Goal: Task Accomplishment & Management: Complete application form

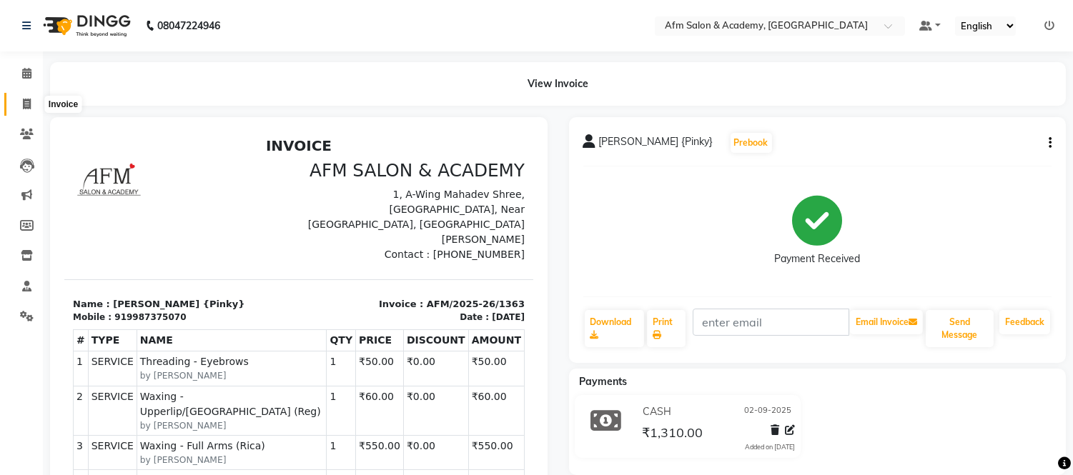
click at [24, 105] on icon at bounding box center [27, 104] width 8 height 11
select select "service"
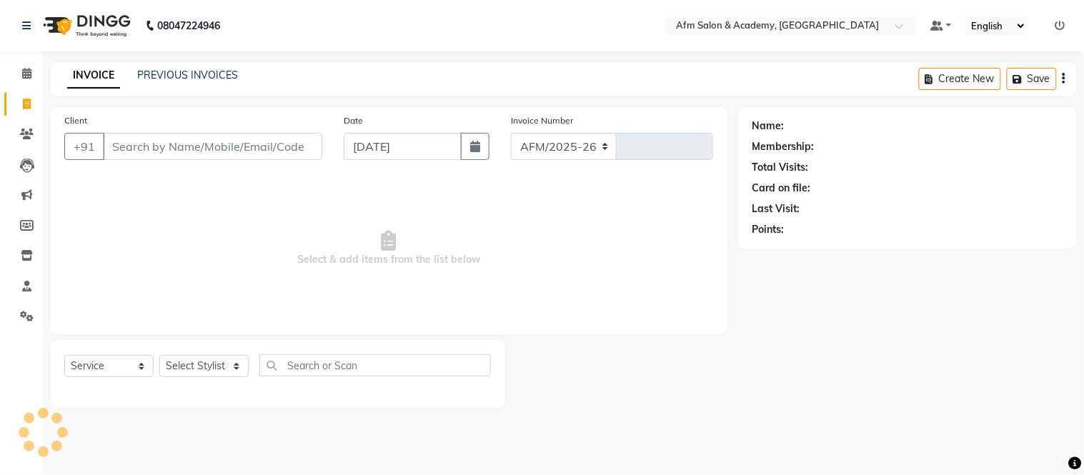
select select "3437"
type input "1364"
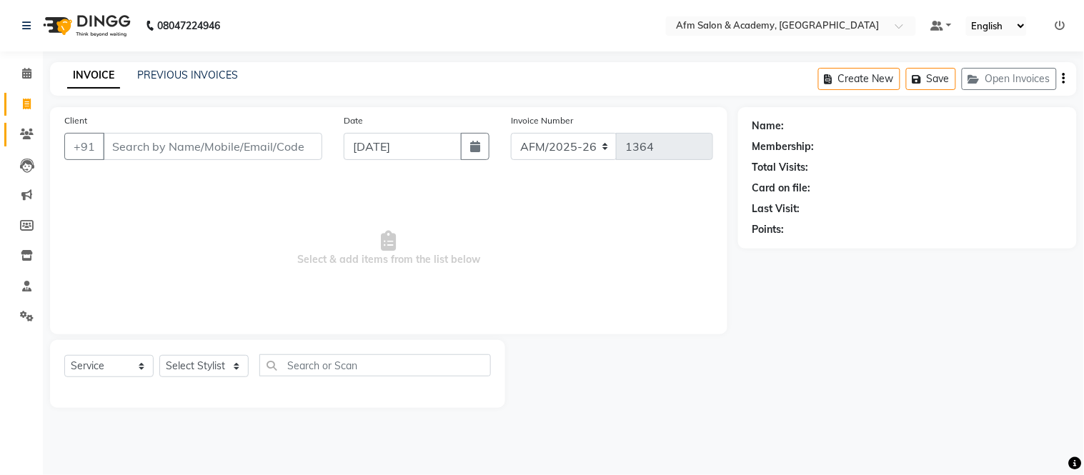
click at [24, 125] on link "Clients" at bounding box center [21, 135] width 34 height 24
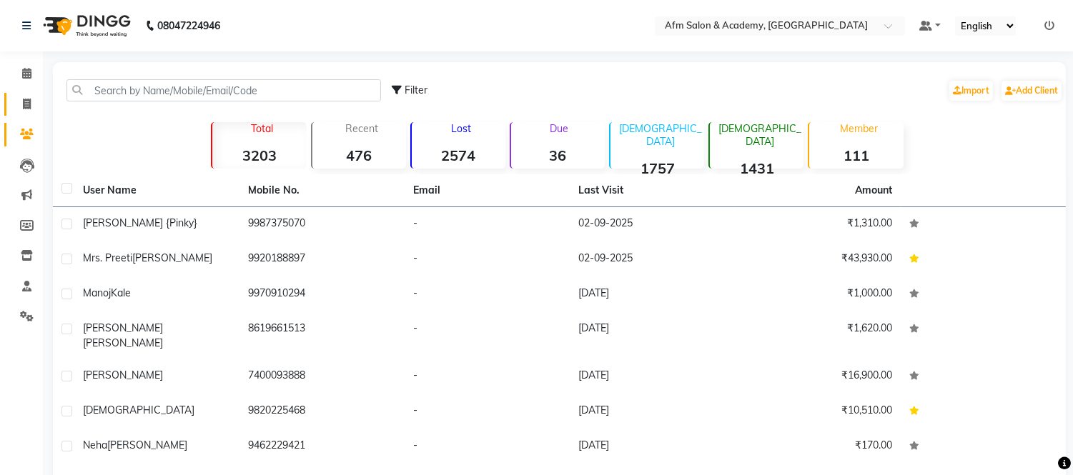
click at [25, 112] on link "Invoice" at bounding box center [21, 105] width 34 height 24
select select "service"
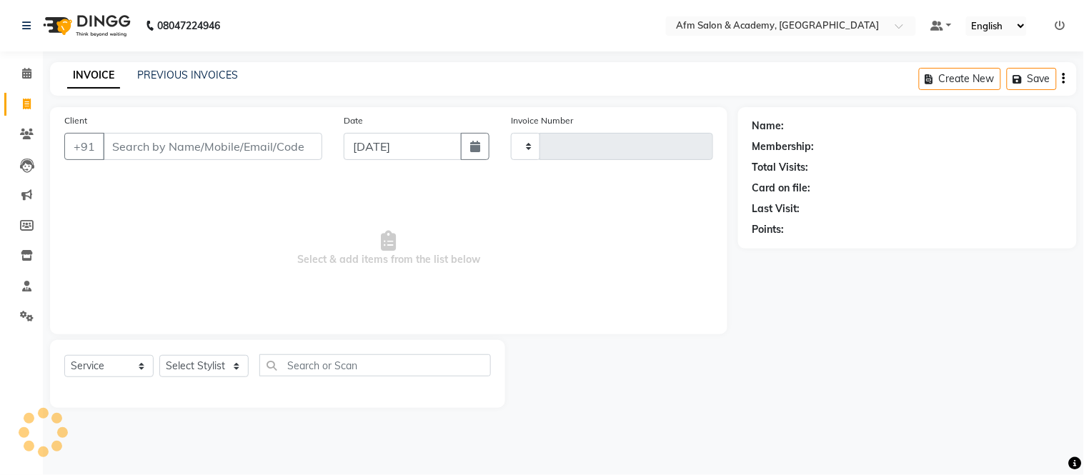
type input "1364"
select select "3437"
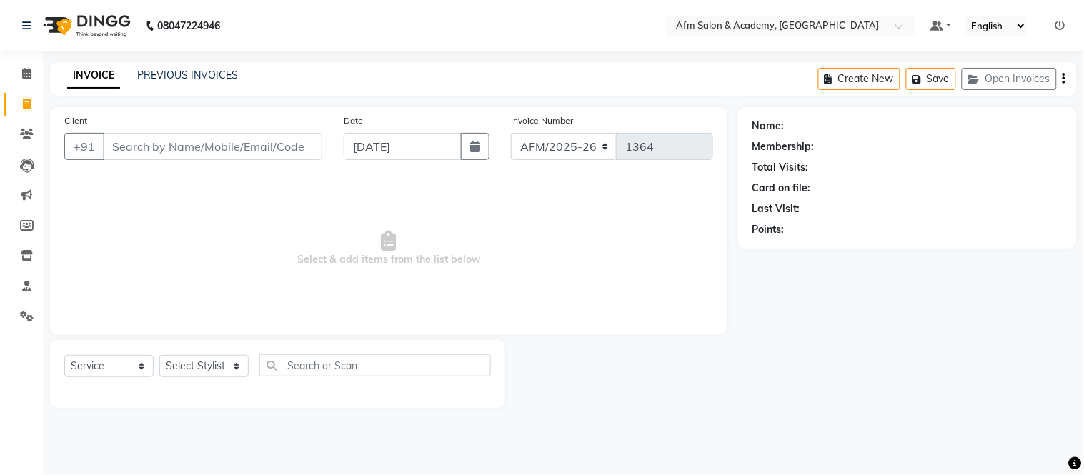
click at [137, 150] on input "Client" at bounding box center [212, 146] width 219 height 27
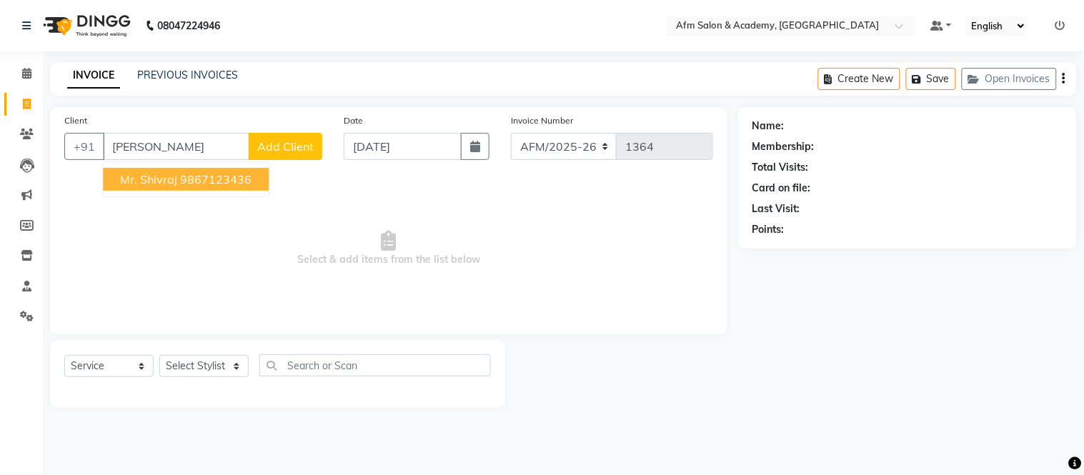
click at [144, 183] on span "Mr. Shivraj" at bounding box center [148, 179] width 57 height 14
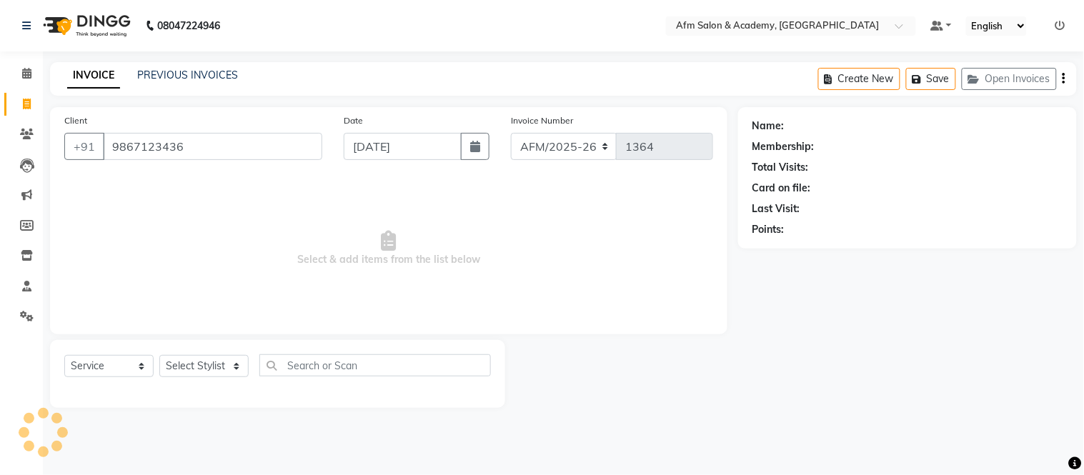
type input "9867123436"
select select "1: Object"
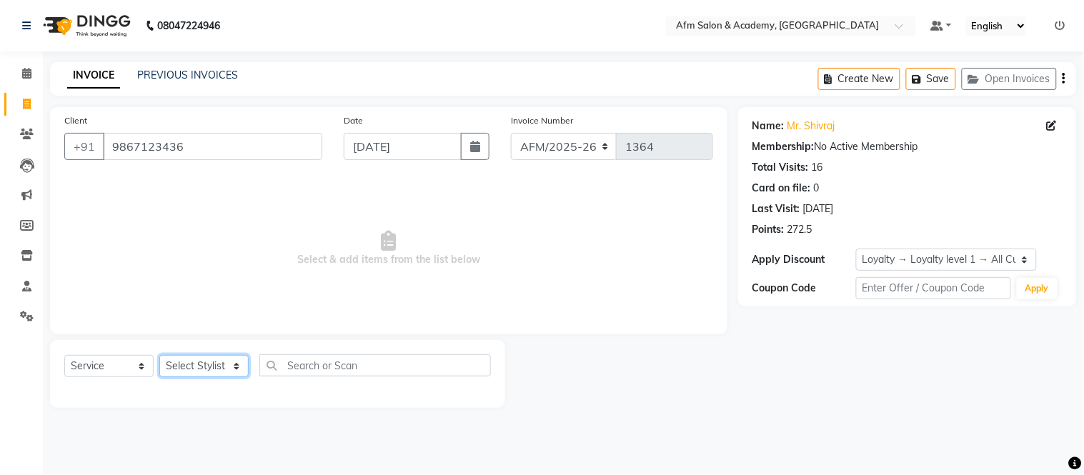
click at [232, 365] on select "Select Stylist AFM [PERSON_NAME] [PERSON_NAME] [PERSON_NAME] Front Desk [PERSON…" at bounding box center [203, 366] width 89 height 22
select select "77676"
click at [159, 356] on select "Select Stylist AFM [PERSON_NAME] [PERSON_NAME] [PERSON_NAME] Front Desk [PERSON…" at bounding box center [203, 366] width 89 height 22
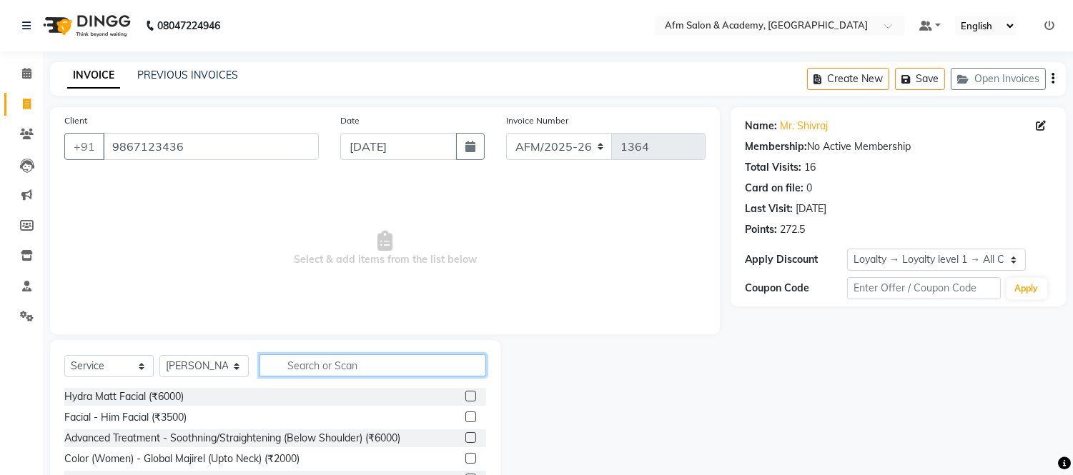
click at [351, 366] on input "text" at bounding box center [372, 366] width 227 height 22
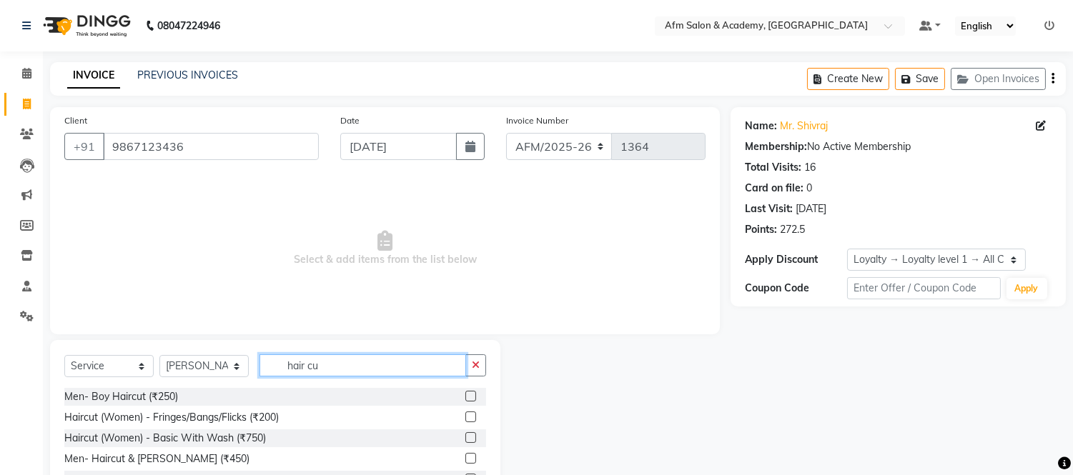
type input "hair cu"
click at [465, 458] on label at bounding box center [470, 458] width 11 height 11
click at [465, 458] on input "checkbox" at bounding box center [469, 459] width 9 height 9
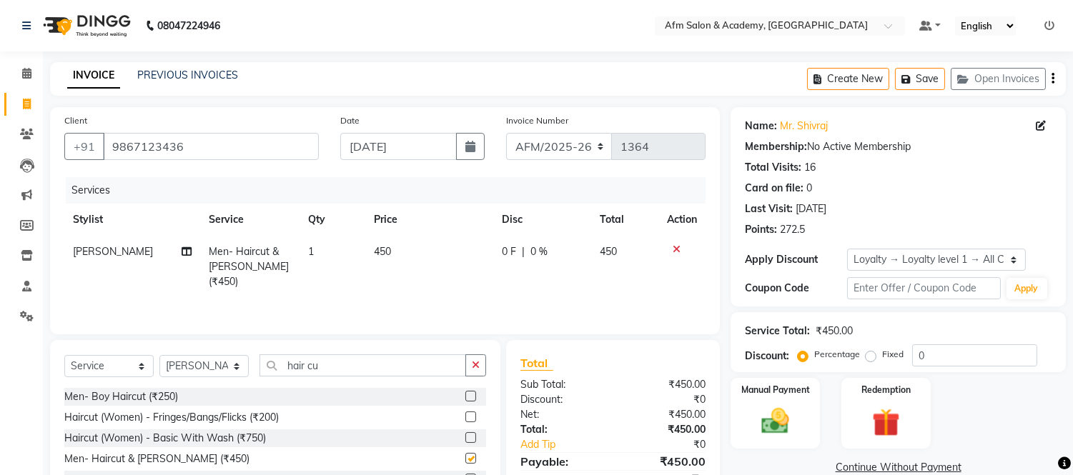
checkbox input "false"
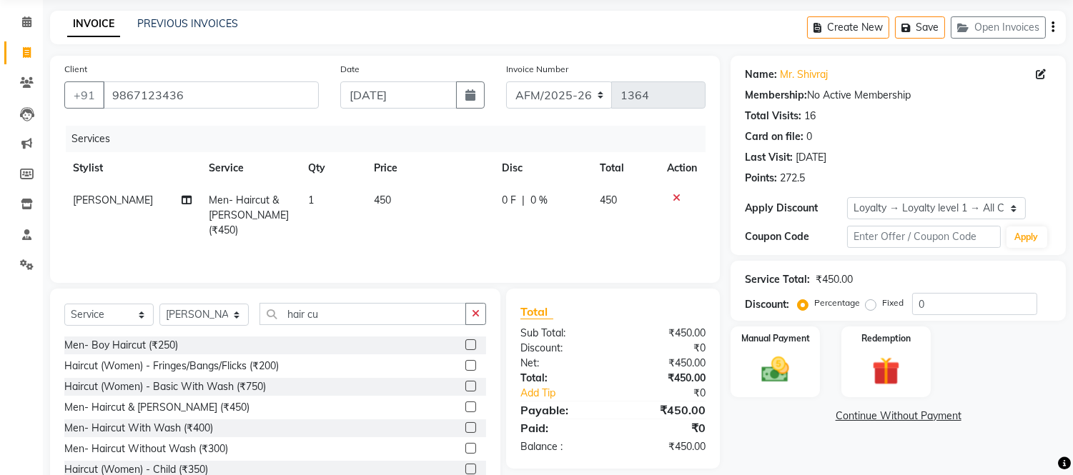
scroll to position [96, 0]
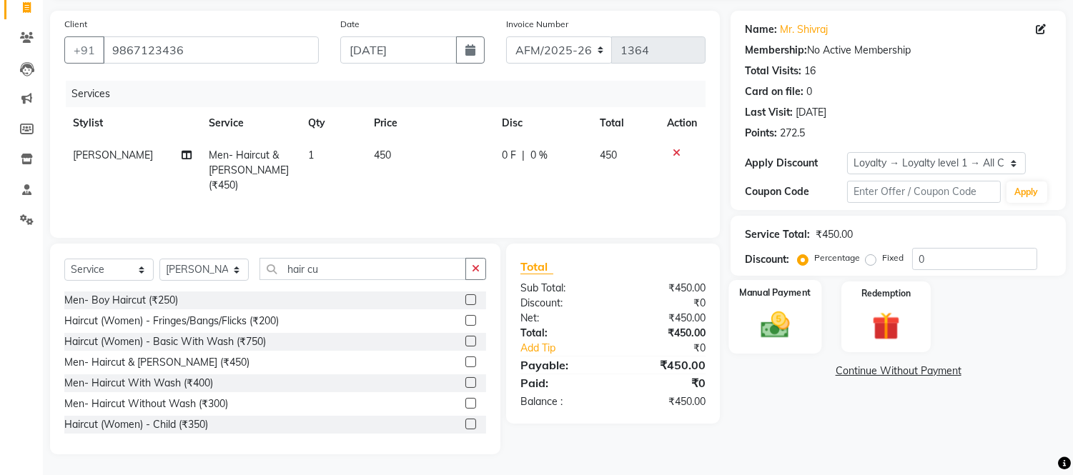
click at [794, 333] on img at bounding box center [775, 326] width 47 height 34
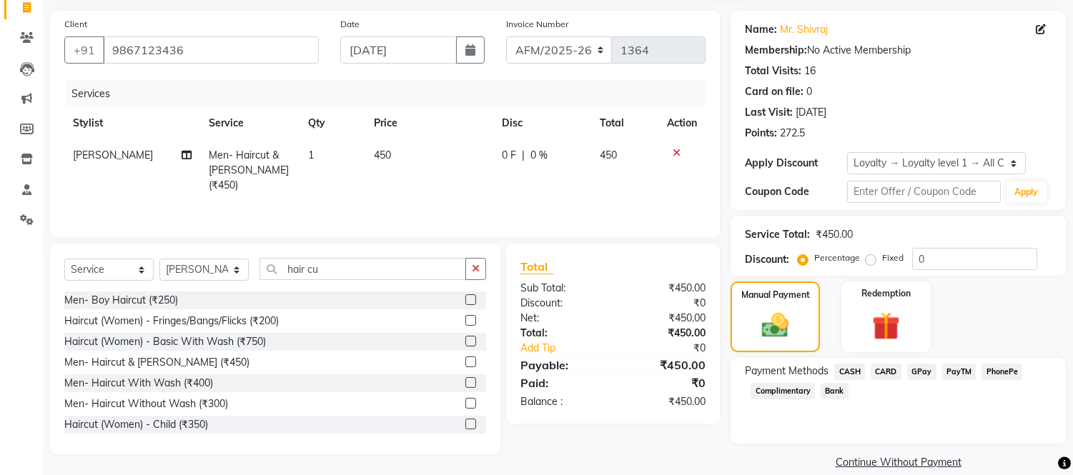
click at [844, 366] on span "CASH" at bounding box center [849, 372] width 31 height 16
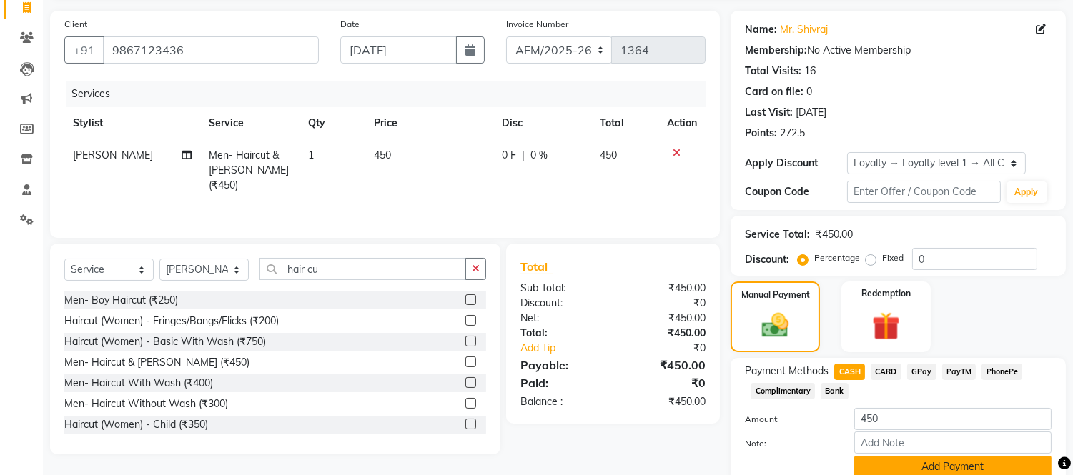
click at [921, 460] on button "Add Payment" at bounding box center [952, 467] width 197 height 22
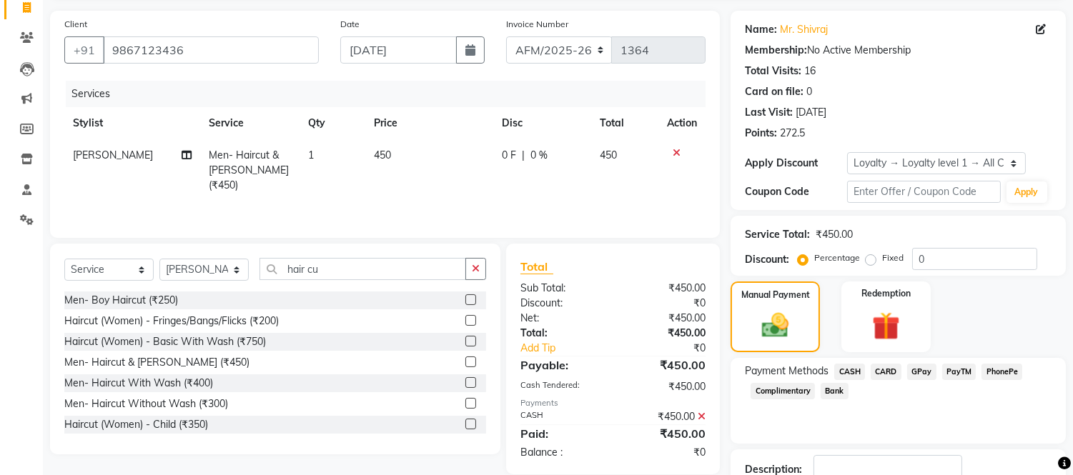
click at [701, 416] on icon at bounding box center [702, 417] width 8 height 10
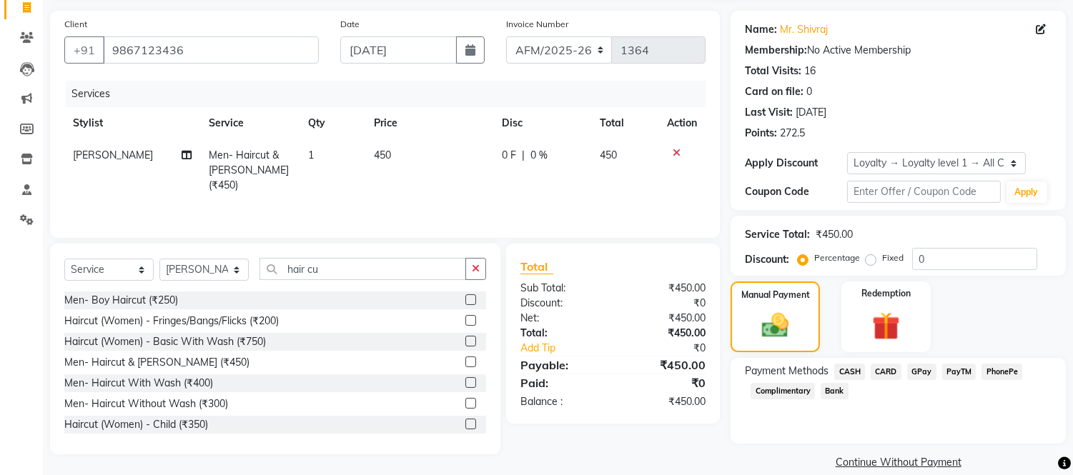
click at [848, 367] on span "CASH" at bounding box center [849, 372] width 31 height 16
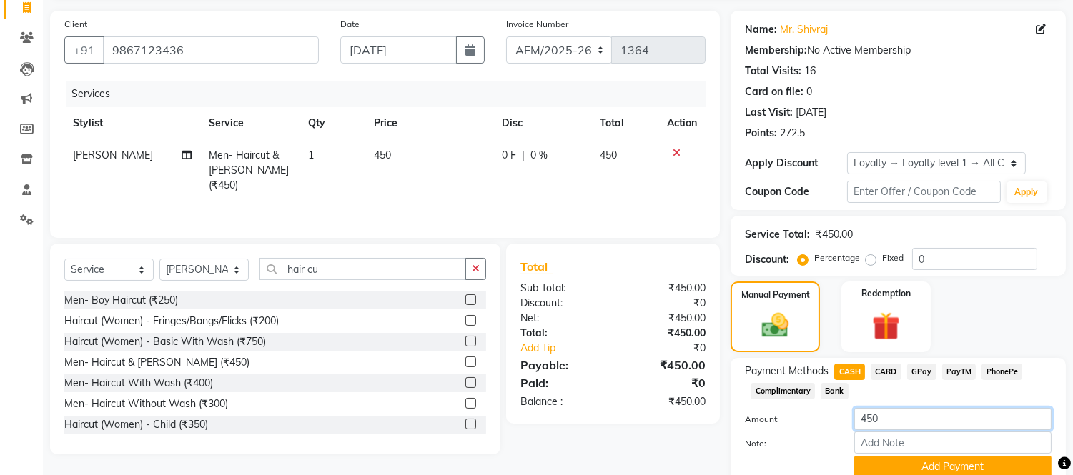
click at [869, 417] on input "450" at bounding box center [952, 419] width 197 height 22
click at [875, 418] on input "50" at bounding box center [952, 419] width 197 height 22
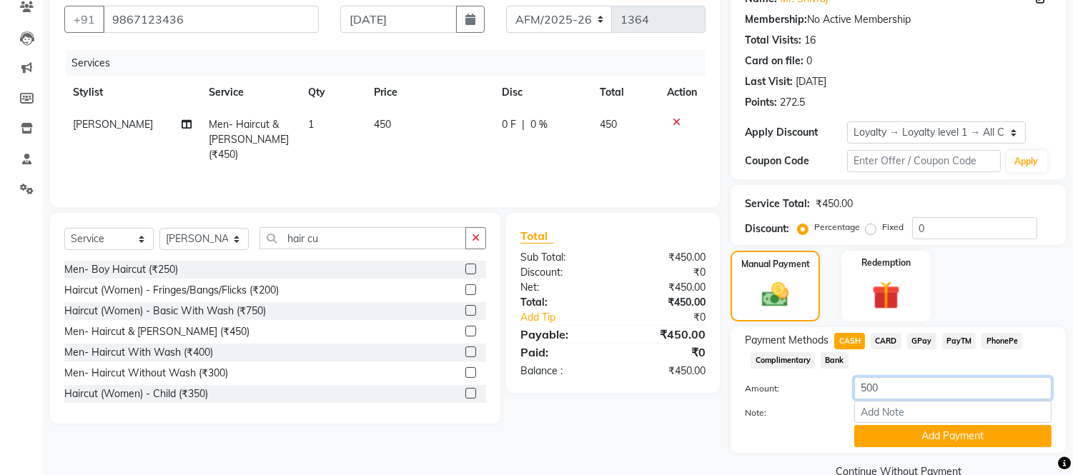
scroll to position [155, 0]
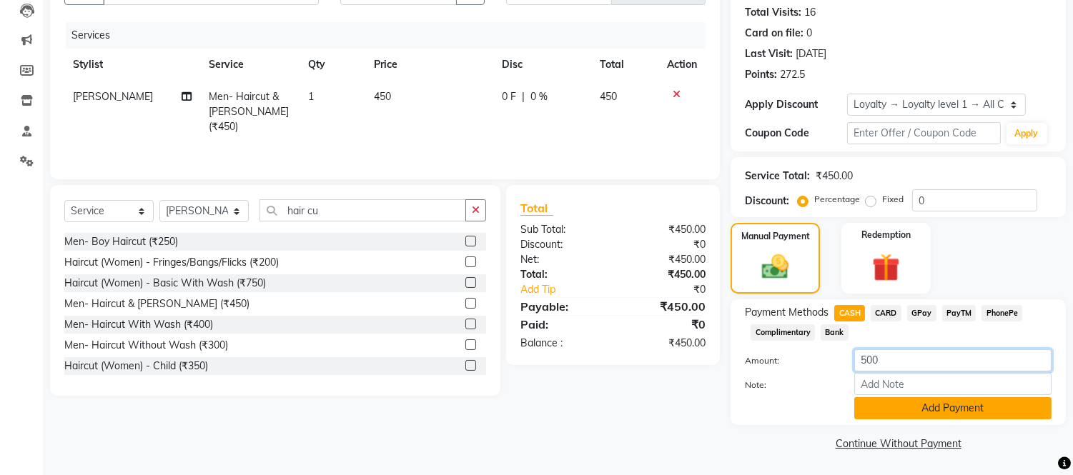
type input "500"
click at [989, 415] on button "Add Payment" at bounding box center [952, 408] width 197 height 22
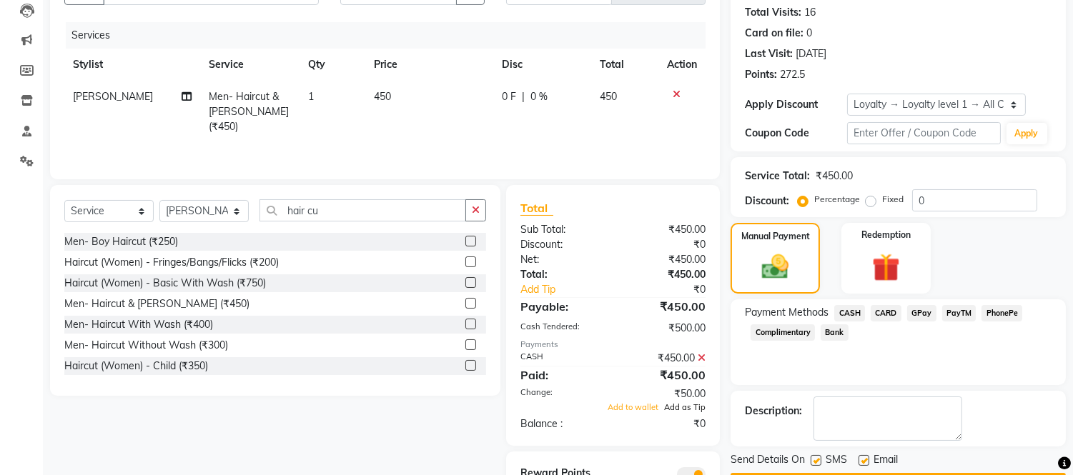
click at [684, 406] on span "Add as Tip" at bounding box center [684, 407] width 41 height 10
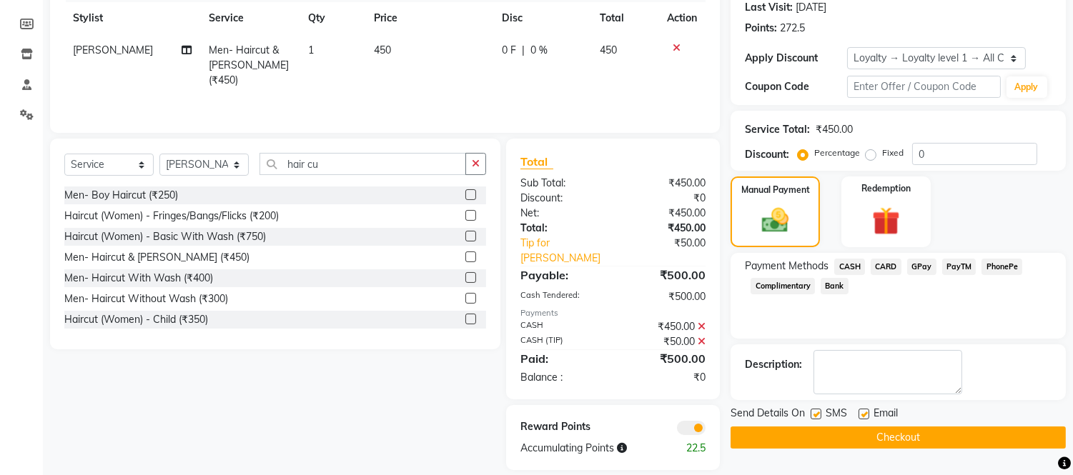
scroll to position [202, 0]
click at [873, 437] on button "Checkout" at bounding box center [898, 437] width 335 height 22
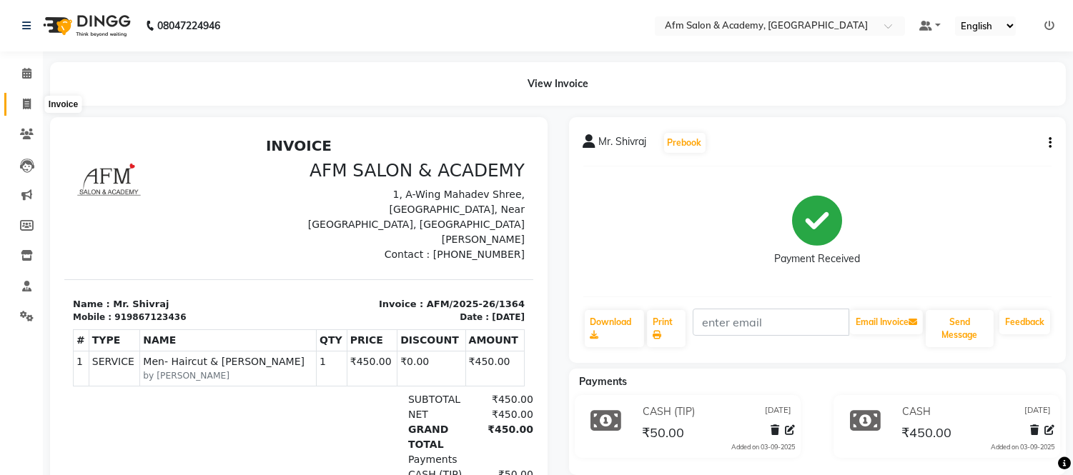
click at [18, 104] on span at bounding box center [26, 104] width 25 height 16
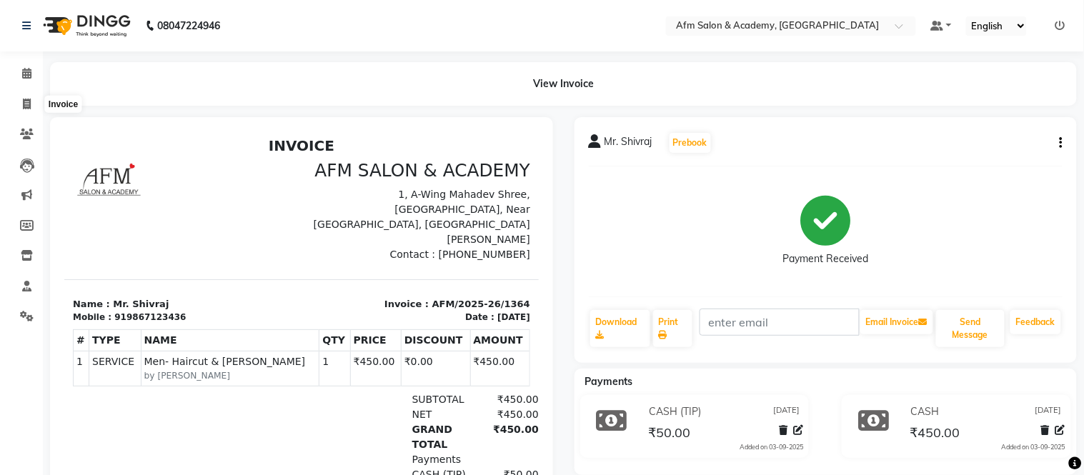
select select "service"
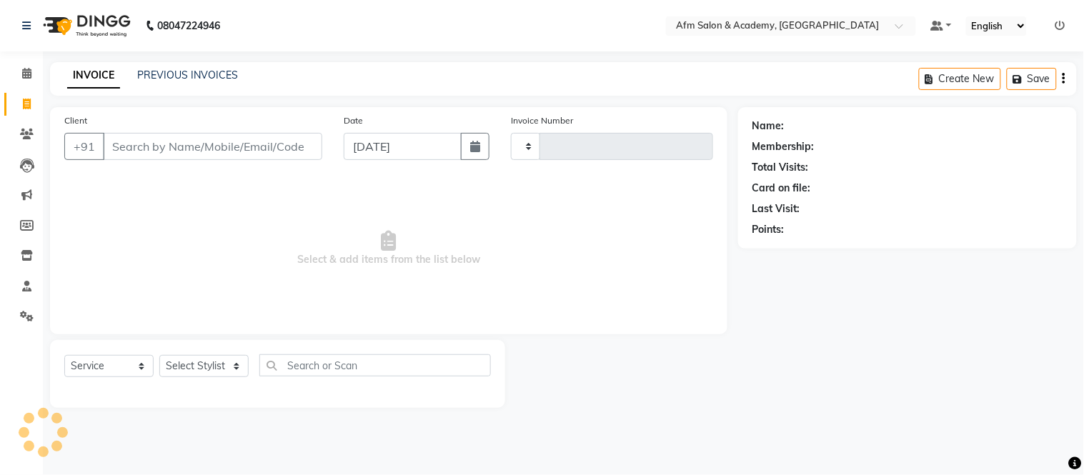
type input "1365"
select select "3437"
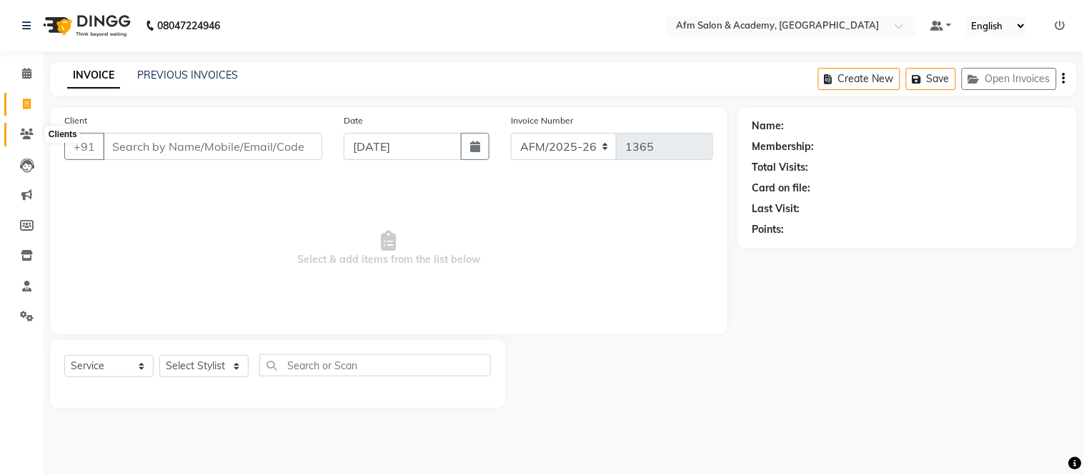
click at [22, 133] on icon at bounding box center [27, 134] width 14 height 11
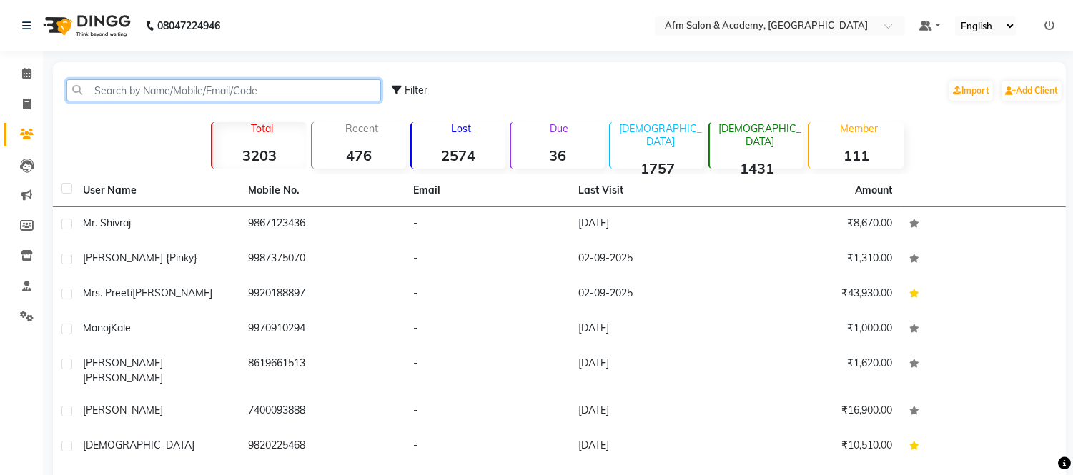
click at [180, 90] on input "text" at bounding box center [223, 90] width 315 height 22
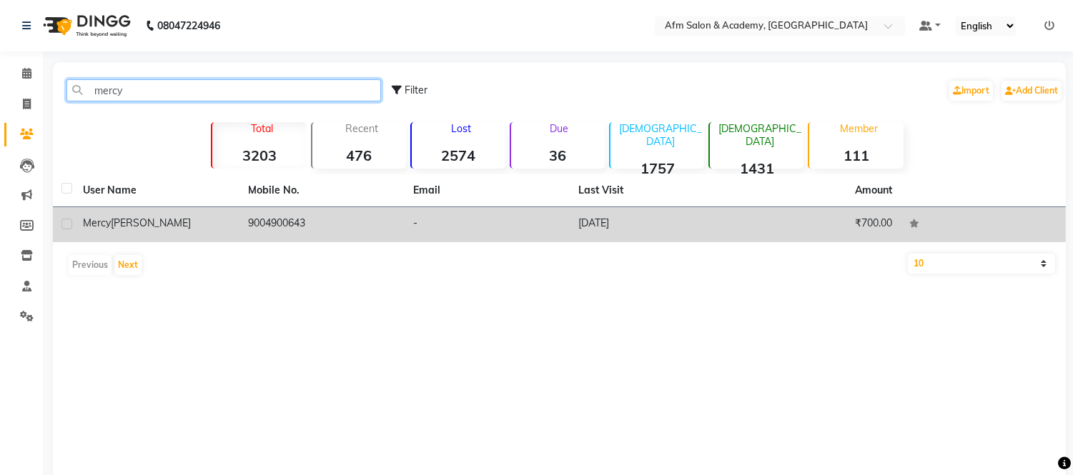
type input "mercy"
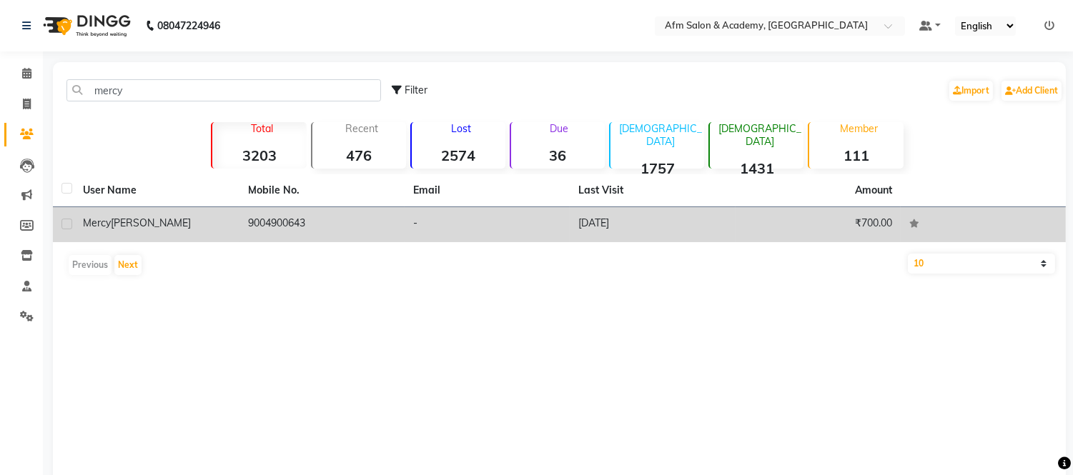
click at [159, 216] on div "[PERSON_NAME]" at bounding box center [157, 223] width 148 height 15
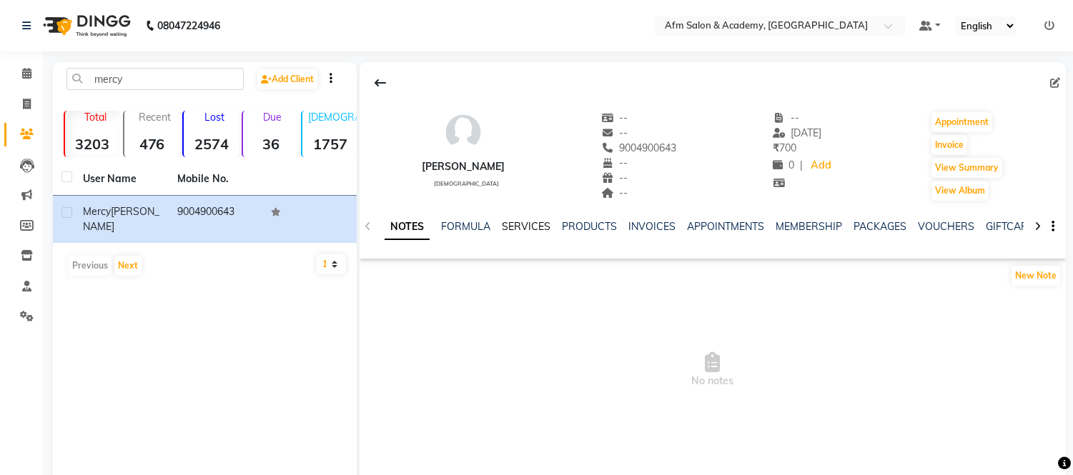
click at [511, 225] on link "SERVICES" at bounding box center [526, 226] width 49 height 13
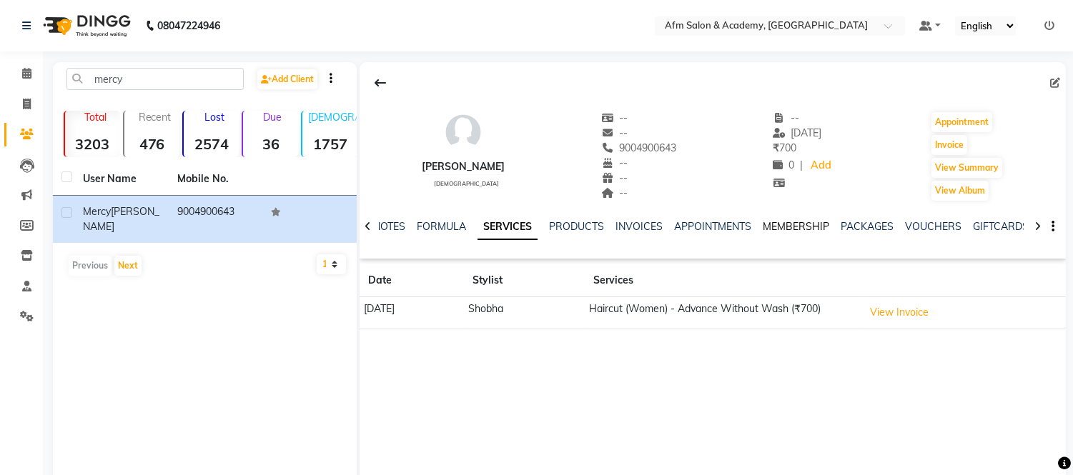
click at [812, 222] on link "MEMBERSHIP" at bounding box center [796, 226] width 66 height 13
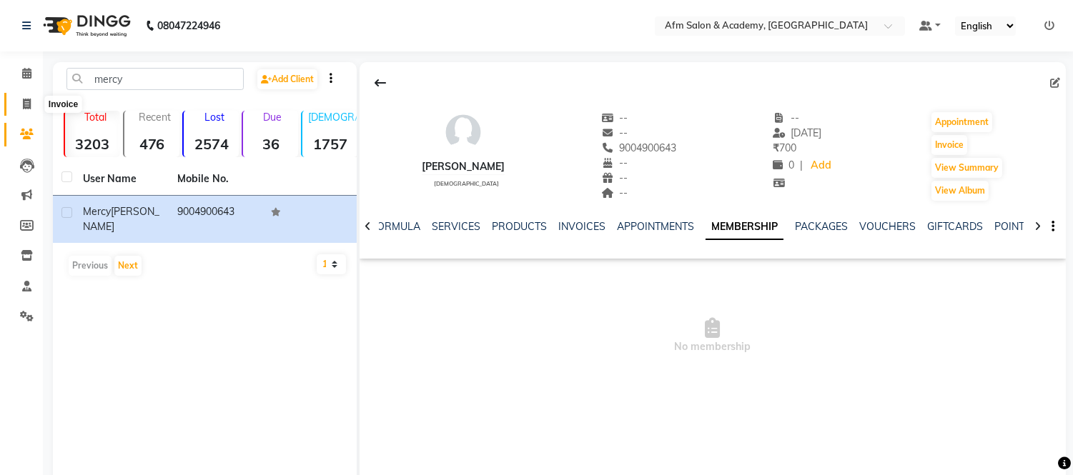
click at [24, 102] on icon at bounding box center [27, 104] width 8 height 11
select select "service"
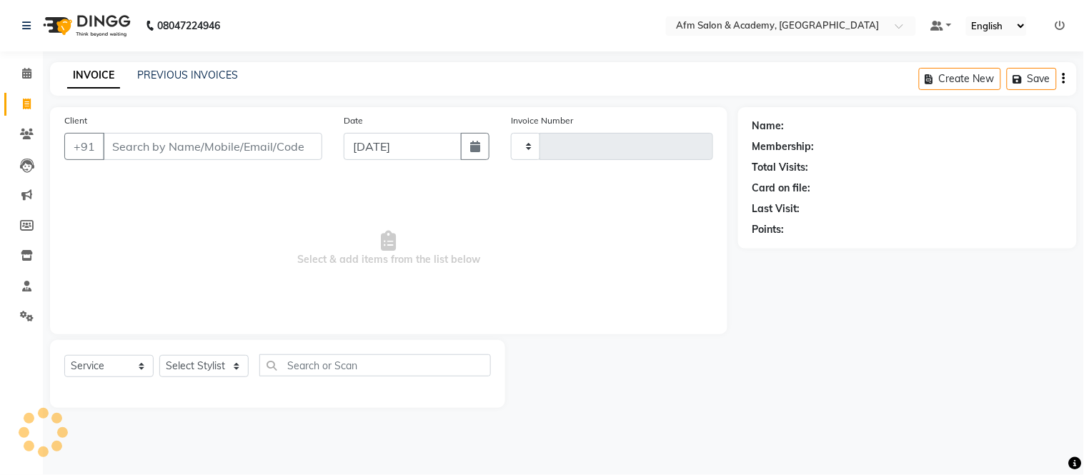
type input "1365"
select select "3437"
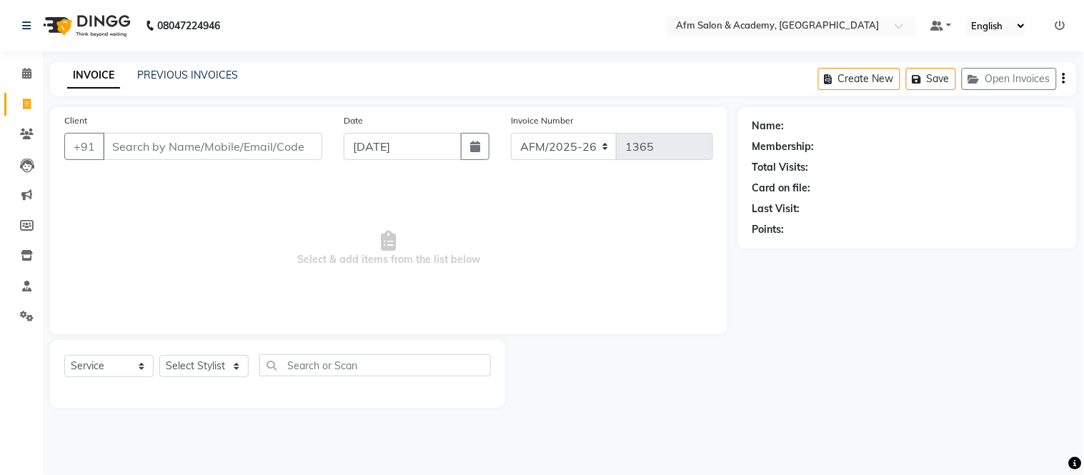
click at [153, 147] on input "Client" at bounding box center [212, 146] width 219 height 27
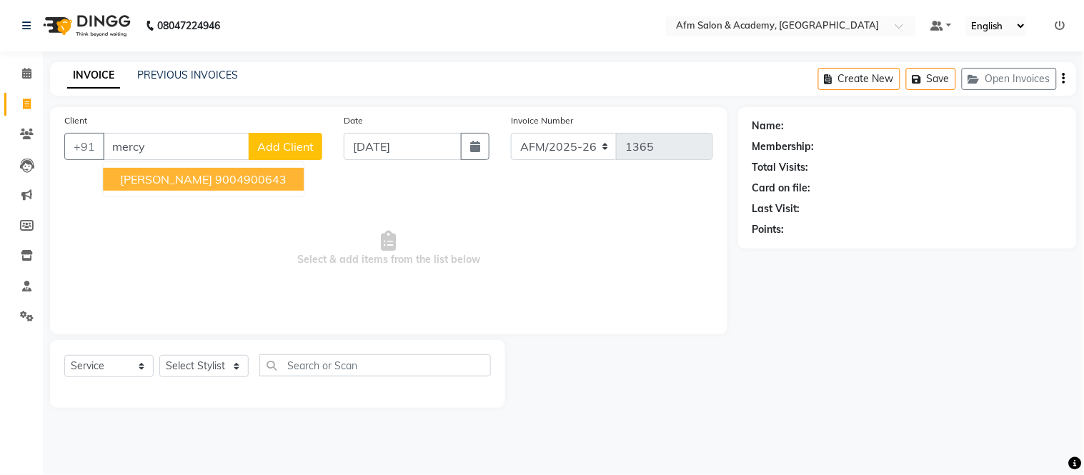
click at [172, 179] on span "[PERSON_NAME]" at bounding box center [166, 179] width 92 height 14
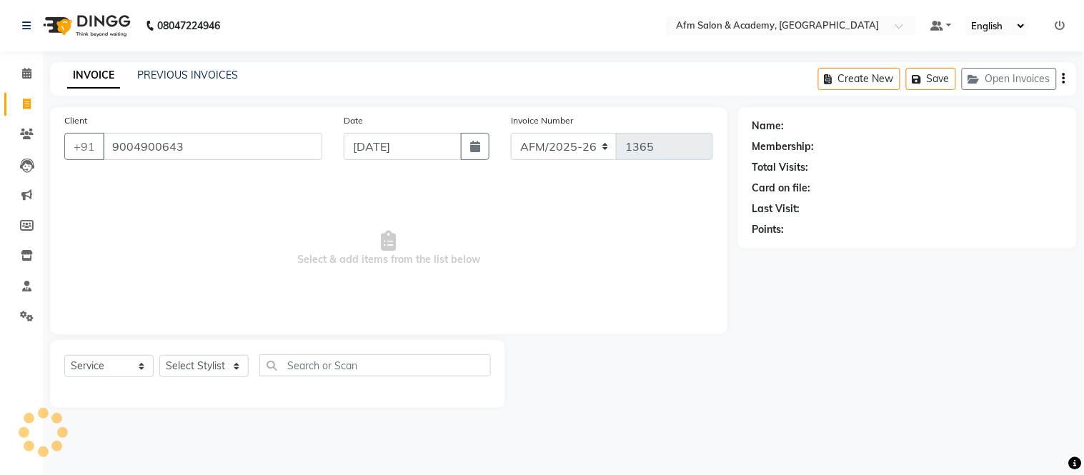
type input "9004900643"
select select "1: Object"
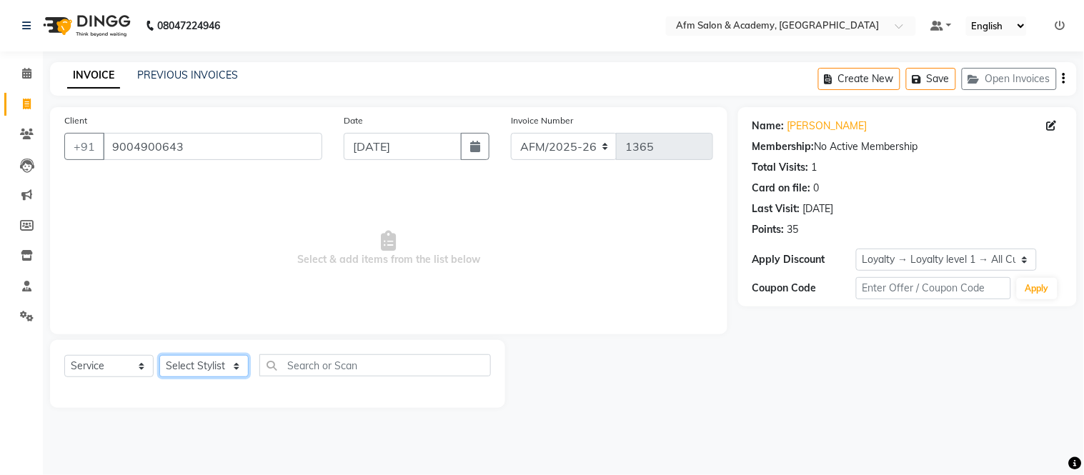
click at [232, 363] on select "Select Stylist AFM [PERSON_NAME] [PERSON_NAME] [PERSON_NAME] Front Desk [PERSON…" at bounding box center [203, 366] width 89 height 22
select select "14109"
click at [159, 356] on select "Select Stylist AFM [PERSON_NAME] [PERSON_NAME] [PERSON_NAME] Front Desk [PERSON…" at bounding box center [203, 366] width 89 height 22
